Goal: Task Accomplishment & Management: Use online tool/utility

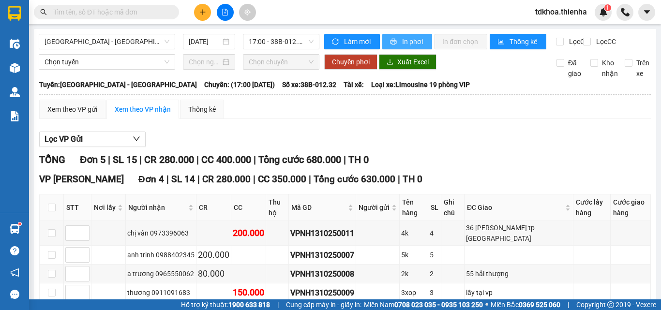
click at [402, 43] on span "In phơi" at bounding box center [413, 41] width 22 height 11
click at [282, 44] on span "17:00 - 38B-012.32" at bounding box center [281, 41] width 65 height 15
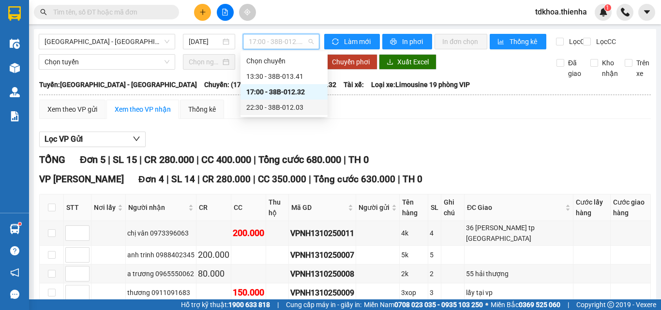
click at [291, 106] on div "22:30 - 38B-012.03" at bounding box center [283, 107] width 75 height 11
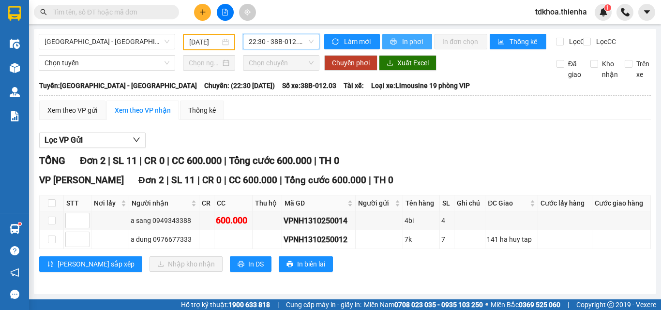
click at [402, 42] on span "In phơi" at bounding box center [413, 41] width 22 height 11
click at [284, 39] on span "22:30 - 38B-012.03" at bounding box center [281, 41] width 65 height 15
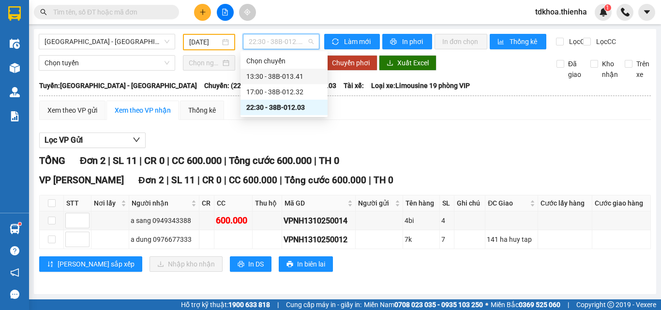
click at [287, 73] on div "13:30 - 38B-013.41" at bounding box center [283, 76] width 75 height 11
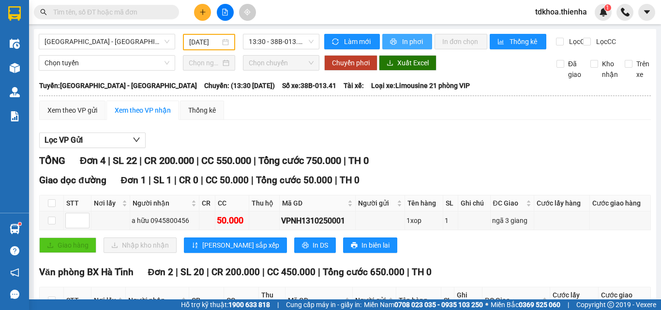
click at [409, 42] on span "In phơi" at bounding box center [413, 41] width 22 height 11
